Goal: Task Accomplishment & Management: Complete application form

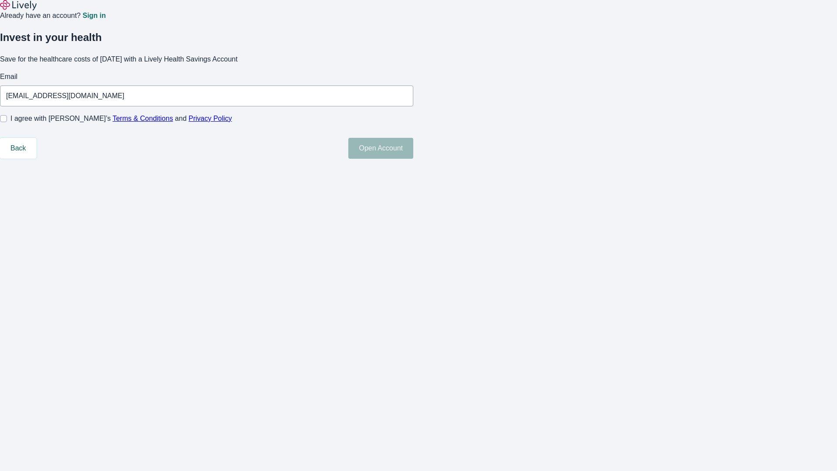
click at [7, 122] on input "I agree with Lively’s Terms & Conditions and Privacy Policy" at bounding box center [3, 118] width 7 height 7
checkbox input "true"
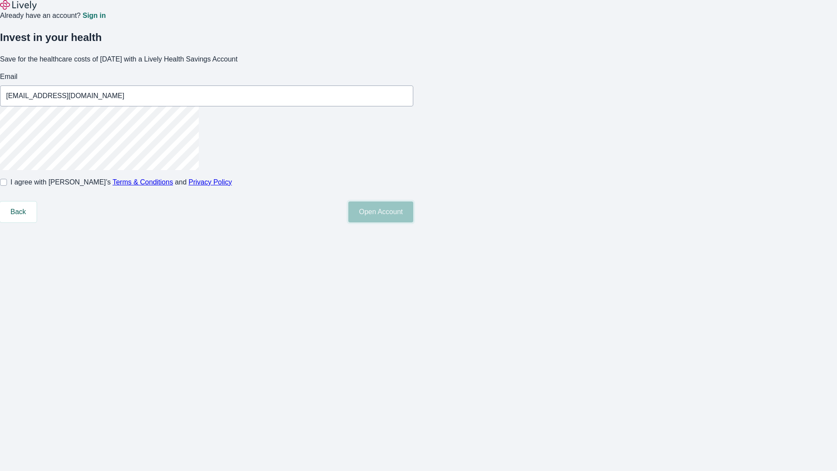
click at [413, 222] on button "Open Account" at bounding box center [381, 212] width 65 height 21
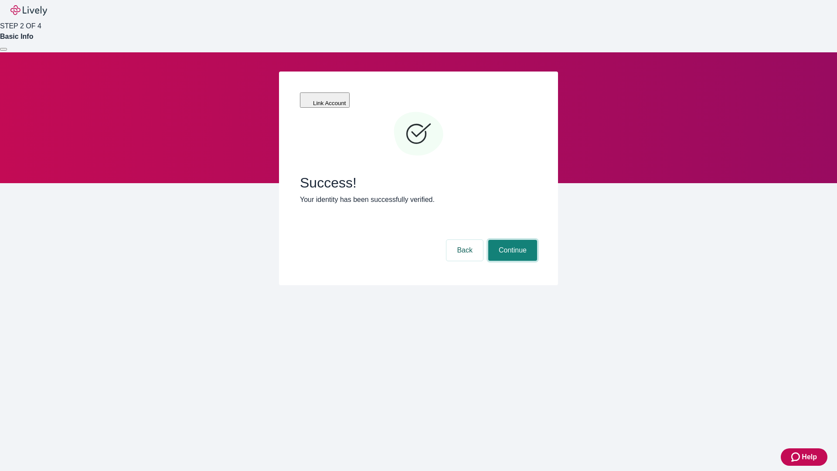
click at [512, 240] on button "Continue" at bounding box center [513, 250] width 49 height 21
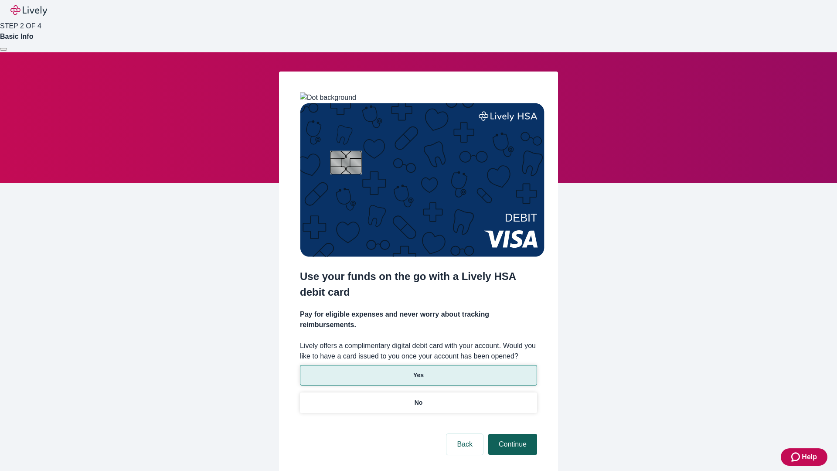
click at [418, 398] on p "No" at bounding box center [419, 402] width 8 height 9
click at [512, 434] on button "Continue" at bounding box center [513, 444] width 49 height 21
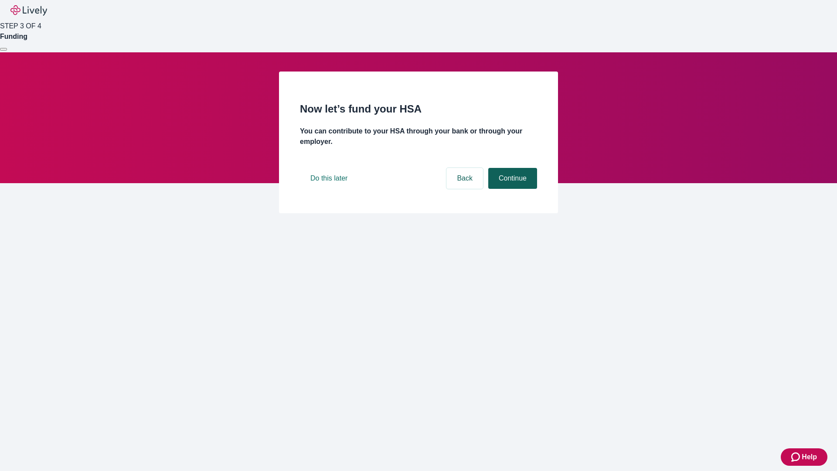
click at [512, 189] on button "Continue" at bounding box center [513, 178] width 49 height 21
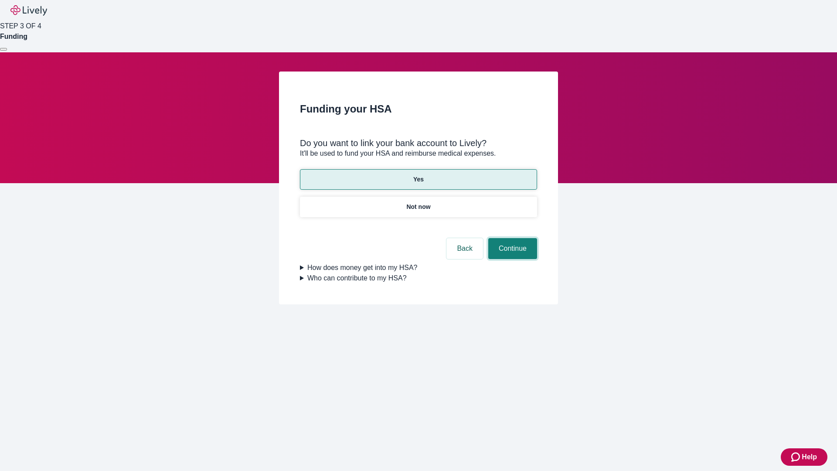
click at [512, 238] on button "Continue" at bounding box center [513, 248] width 49 height 21
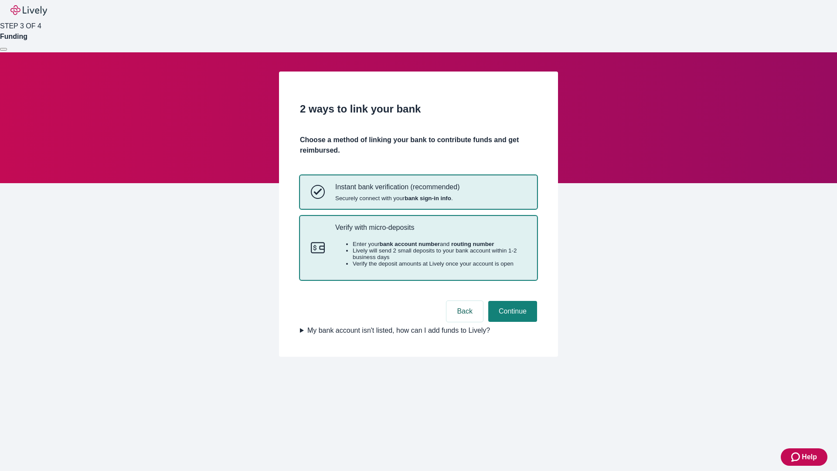
click at [431, 232] on p "Verify with micro-deposits" at bounding box center [430, 227] width 191 height 8
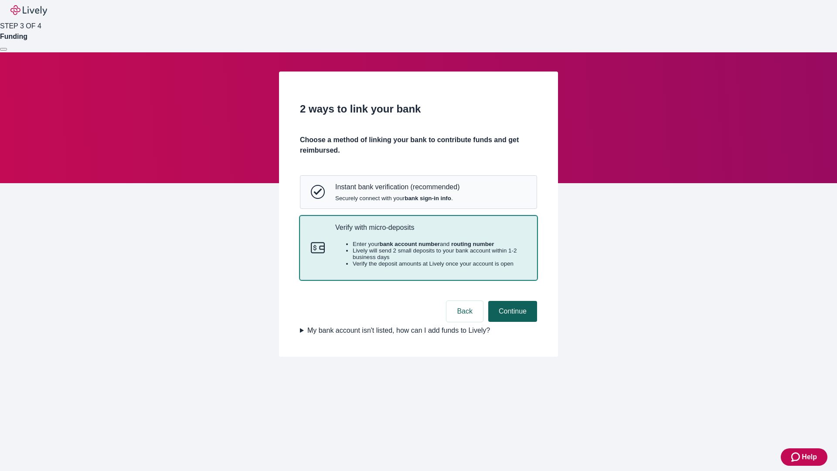
click at [512, 322] on button "Continue" at bounding box center [513, 311] width 49 height 21
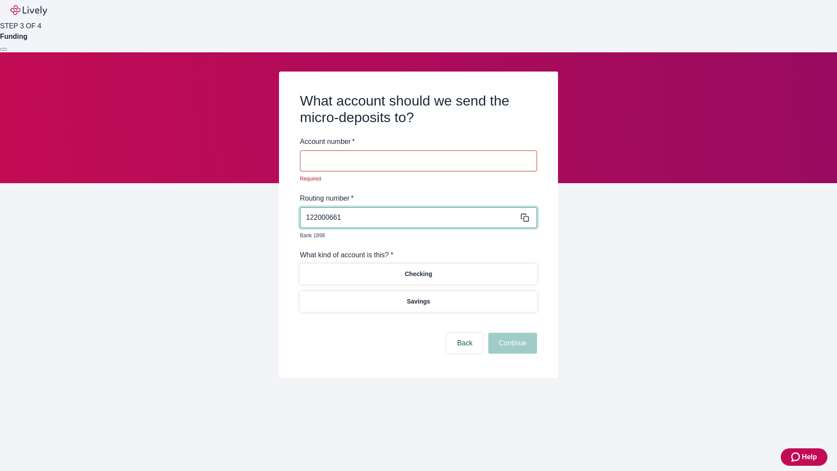
type input "122000661"
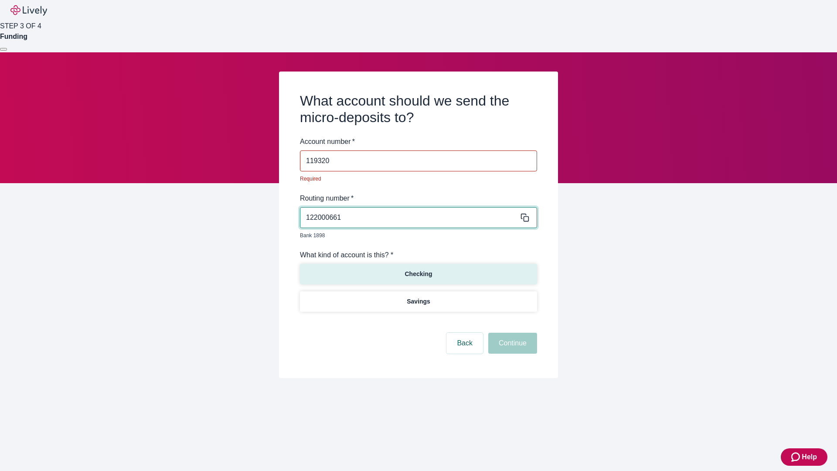
type input "119320"
click at [418, 270] on p "Checking" at bounding box center [418, 274] width 27 height 9
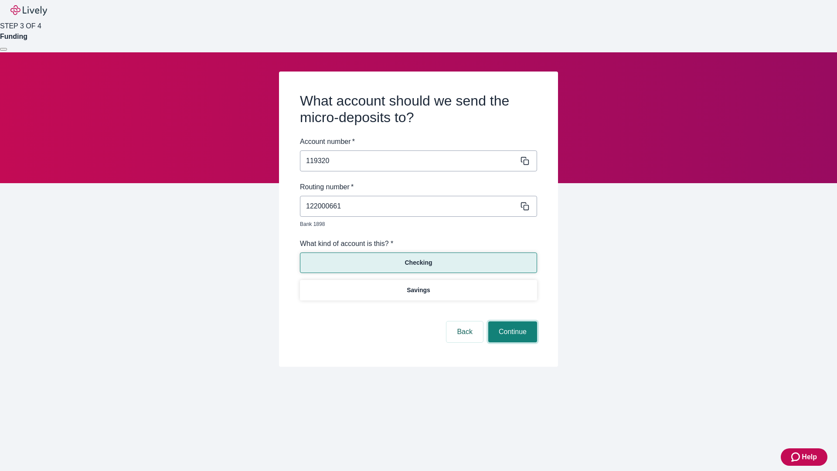
click at [512, 322] on button "Continue" at bounding box center [513, 331] width 49 height 21
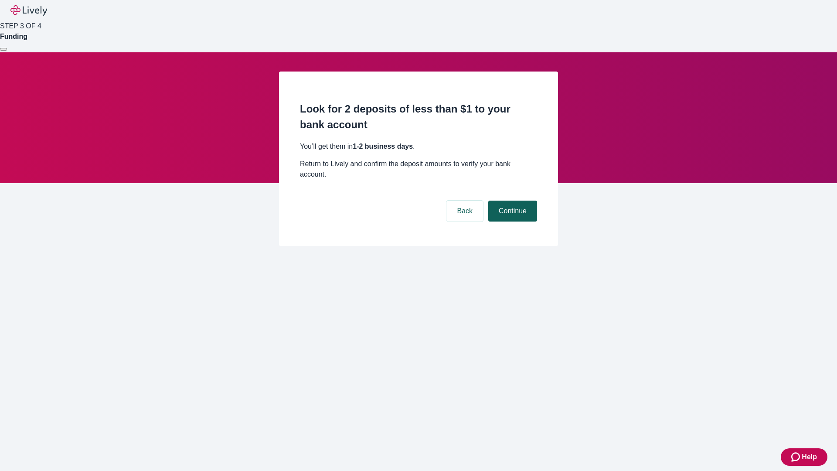
click at [512, 201] on button "Continue" at bounding box center [513, 211] width 49 height 21
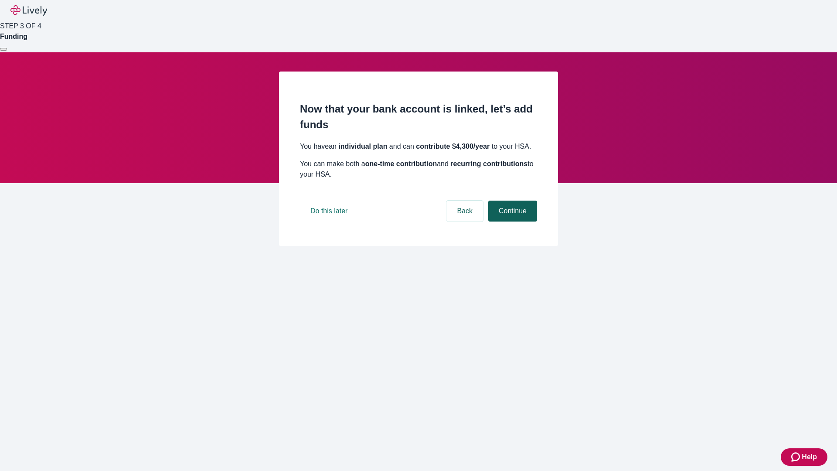
click at [512, 222] on button "Continue" at bounding box center [513, 211] width 49 height 21
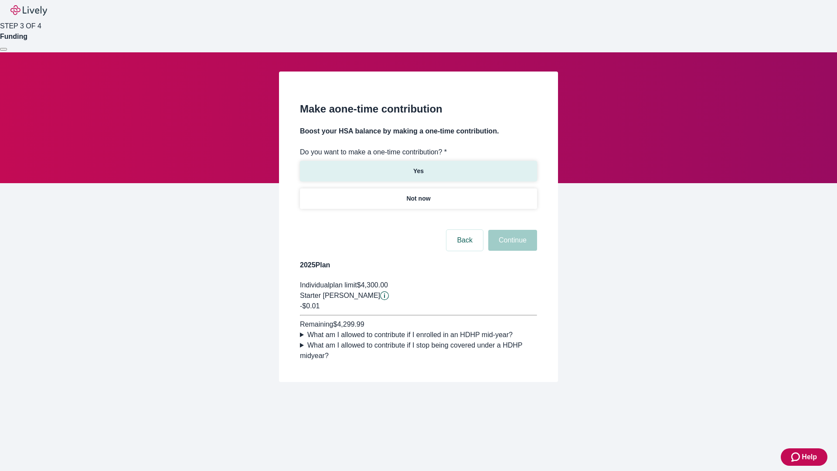
click at [418, 167] on p "Yes" at bounding box center [418, 171] width 10 height 9
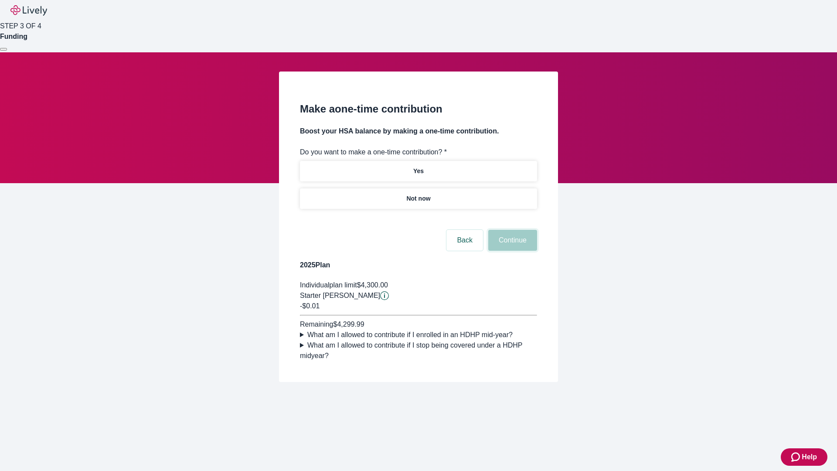
click at [512, 251] on button "Continue" at bounding box center [513, 240] width 49 height 21
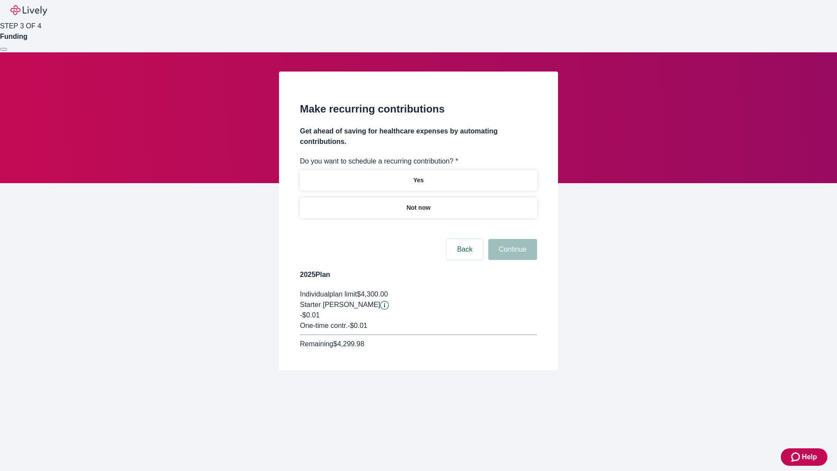
click at [418, 203] on p "Not now" at bounding box center [419, 207] width 24 height 9
click at [512, 239] on button "Continue" at bounding box center [513, 249] width 49 height 21
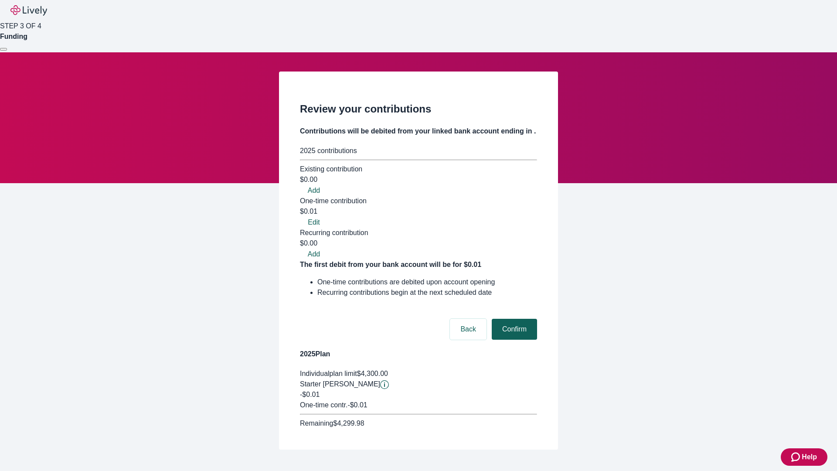
click at [513, 319] on button "Confirm" at bounding box center [514, 329] width 45 height 21
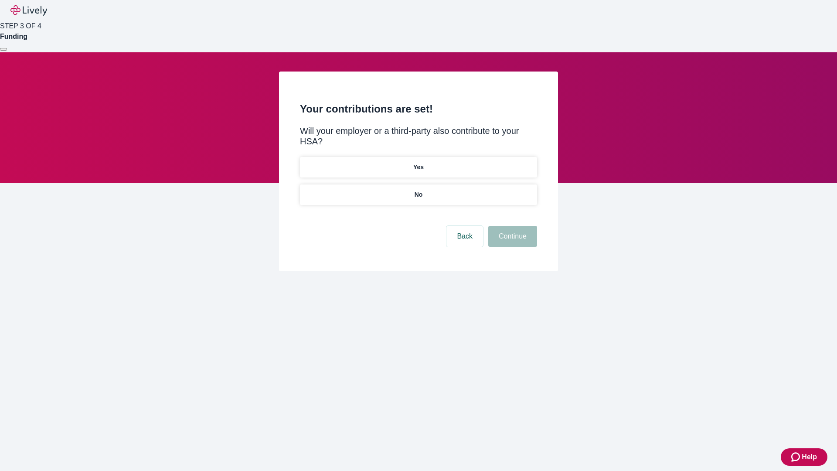
click at [418, 190] on p "No" at bounding box center [419, 194] width 8 height 9
click at [512, 226] on button "Continue" at bounding box center [513, 236] width 49 height 21
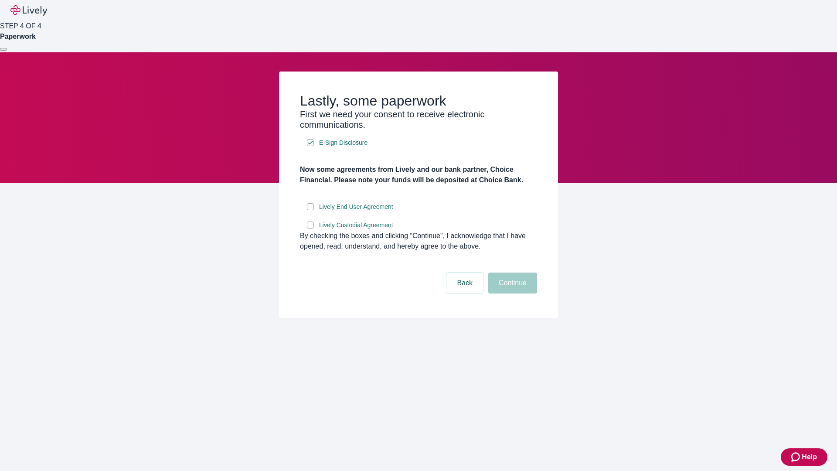
click at [311, 210] on input "Lively End User Agreement" at bounding box center [310, 206] width 7 height 7
checkbox input "true"
click at [311, 229] on input "Lively Custodial Agreement" at bounding box center [310, 225] width 7 height 7
checkbox input "true"
click at [512, 294] on button "Continue" at bounding box center [513, 283] width 49 height 21
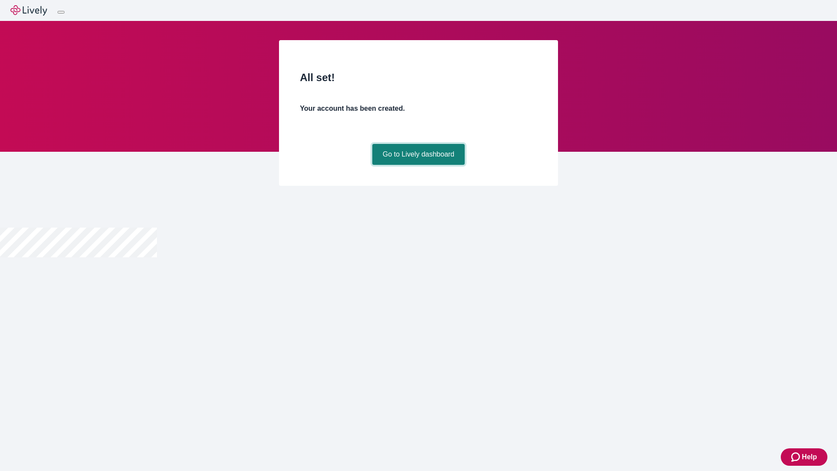
click at [418, 165] on link "Go to Lively dashboard" at bounding box center [418, 154] width 93 height 21
